Goal: Task Accomplishment & Management: Understand process/instructions

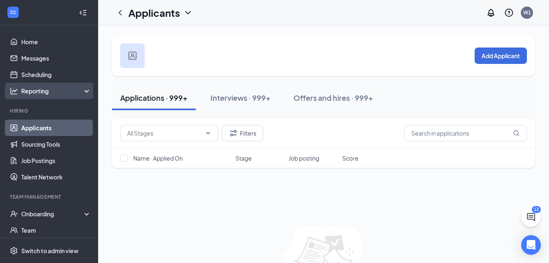
scroll to position [45, 0]
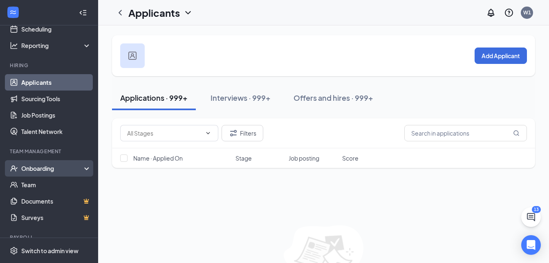
click at [64, 169] on div "Onboarding" at bounding box center [52, 168] width 63 height 8
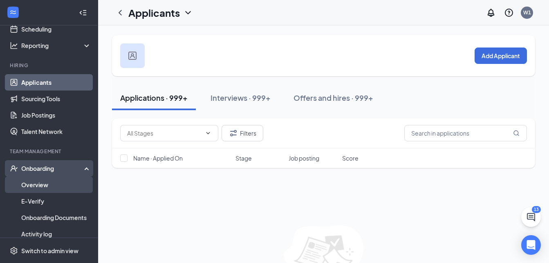
click at [61, 182] on link "Overview" at bounding box center [56, 184] width 70 height 16
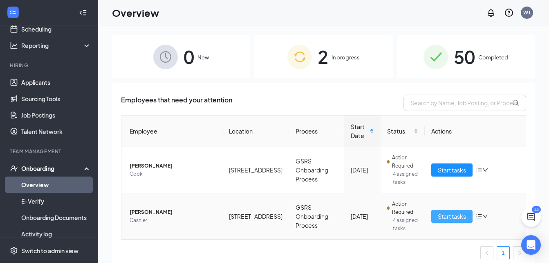
click at [438, 217] on span "Start tasks" at bounding box center [452, 216] width 28 height 9
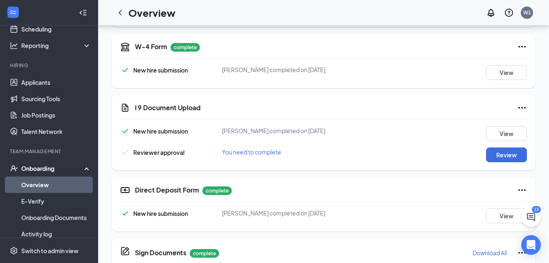
scroll to position [265, 0]
click at [517, 131] on button "View" at bounding box center [506, 133] width 41 height 15
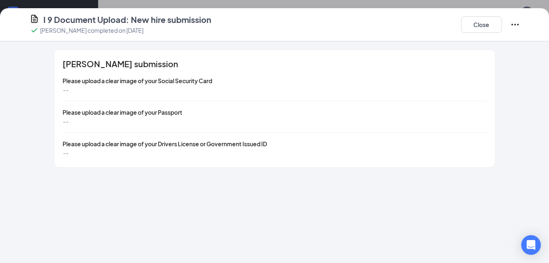
click at [518, 23] on icon "Ellipses" at bounding box center [516, 25] width 10 height 10
click at [397, 38] on div "I 9 Document Upload: New hire submission [PERSON_NAME] completed on [DATE] Close" at bounding box center [274, 24] width 549 height 33
click at [470, 25] on button "Close" at bounding box center [482, 24] width 41 height 16
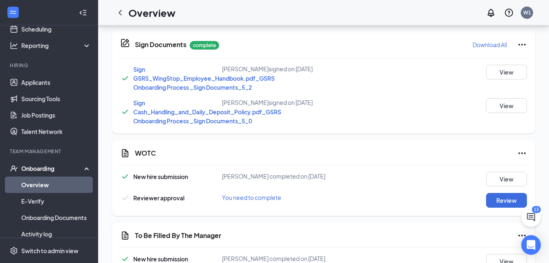
scroll to position [474, 0]
